Goal: Book appointment/travel/reservation

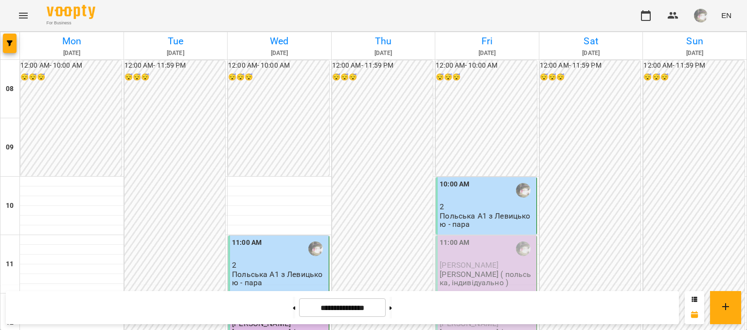
scroll to position [388, 0]
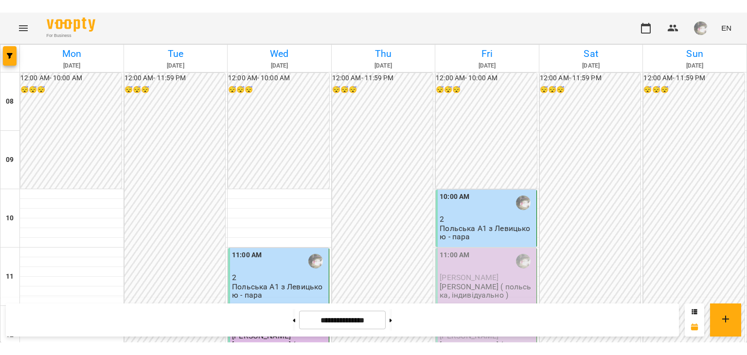
scroll to position [477, 0]
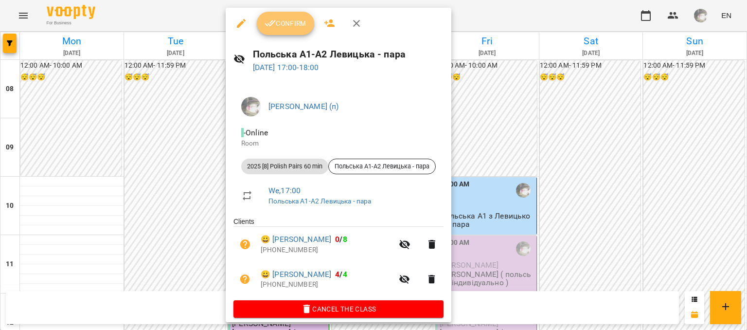
click at [280, 24] on span "Confirm" at bounding box center [286, 24] width 42 height 12
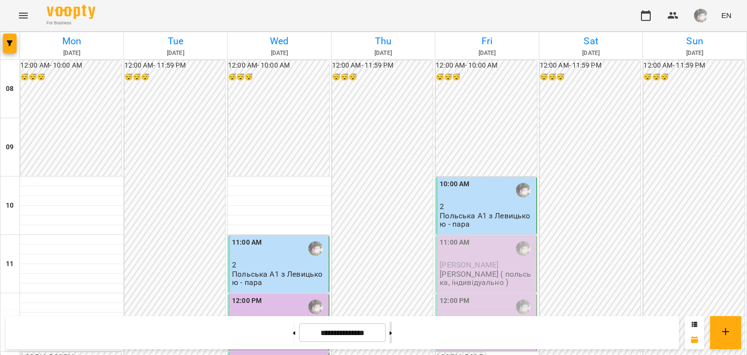
click at [392, 329] on button at bounding box center [390, 332] width 2 height 21
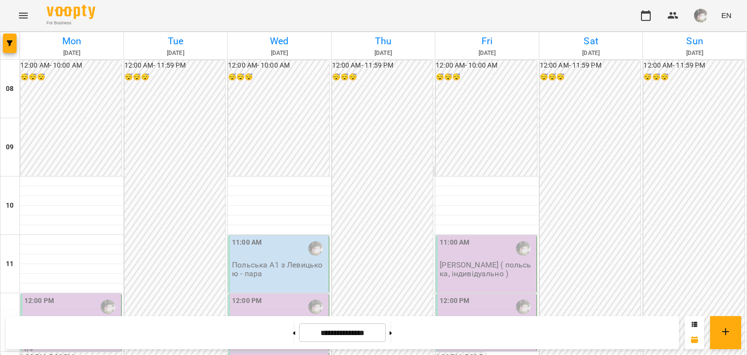
scroll to position [624, 0]
click at [392, 329] on button at bounding box center [390, 332] width 2 height 21
click at [293, 329] on button at bounding box center [294, 332] width 2 height 21
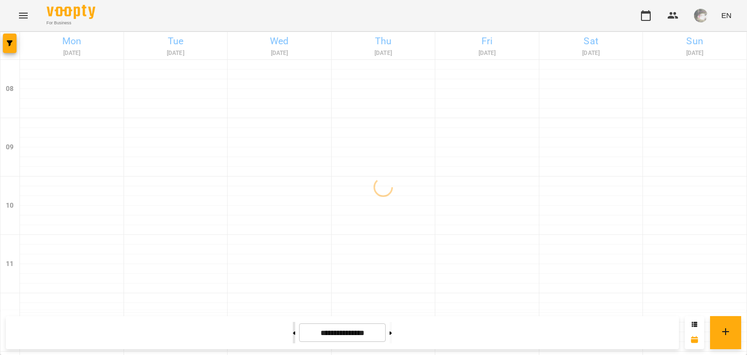
click at [293, 329] on button at bounding box center [294, 332] width 2 height 21
type input "**********"
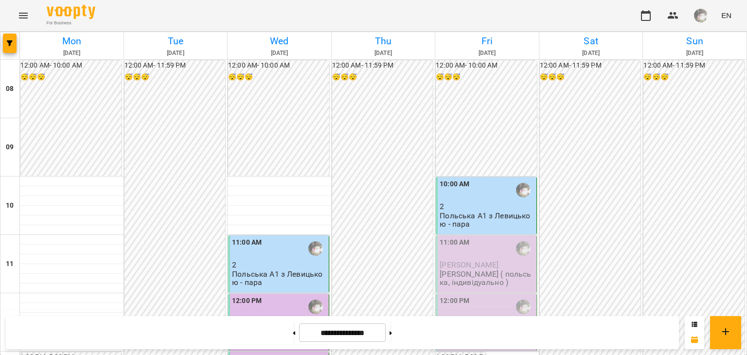
scroll to position [552, 0]
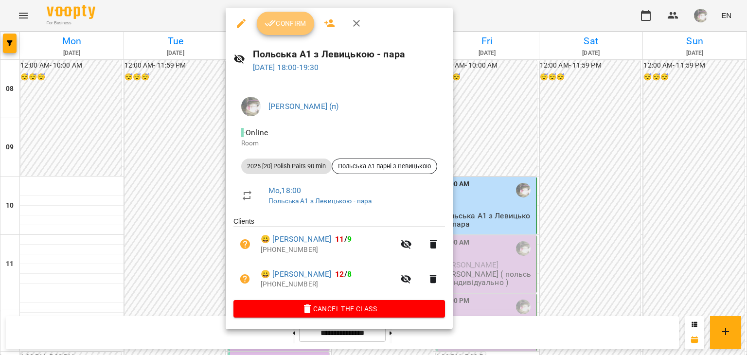
click at [284, 18] on span "Confirm" at bounding box center [286, 24] width 42 height 12
